Goal: Check status: Check status

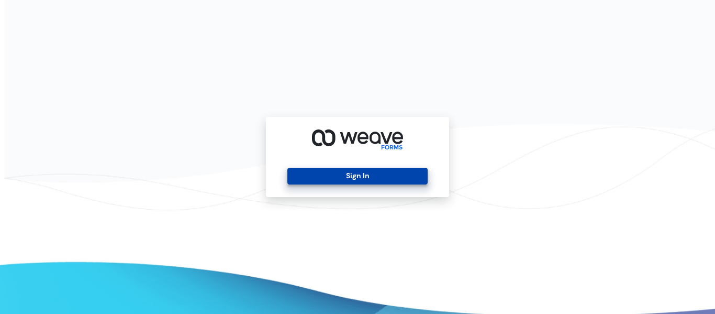
click at [331, 170] on button "Sign In" at bounding box center [357, 175] width 140 height 17
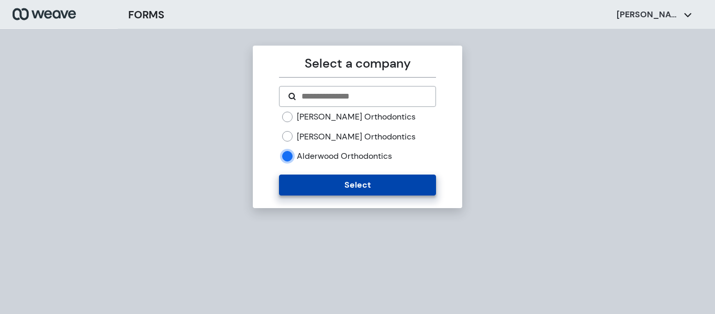
click at [339, 184] on button "Select" at bounding box center [357, 184] width 156 height 21
